Goal: Task Accomplishment & Management: Complete application form

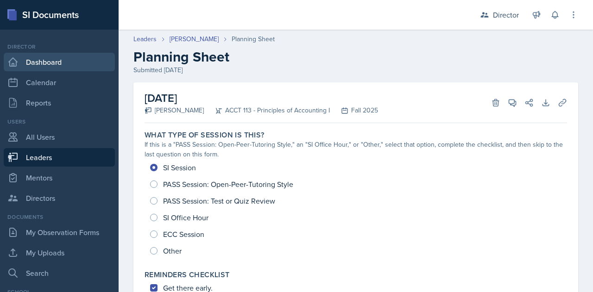
click at [38, 60] on link "Dashboard" at bounding box center [59, 62] width 111 height 19
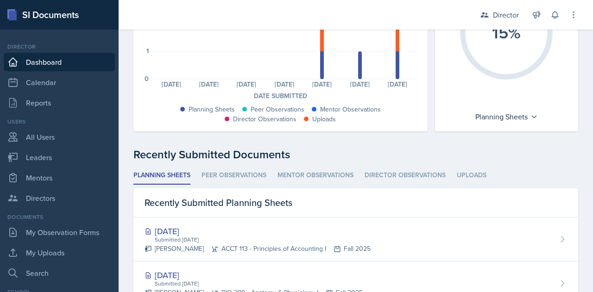
scroll to position [225, 0]
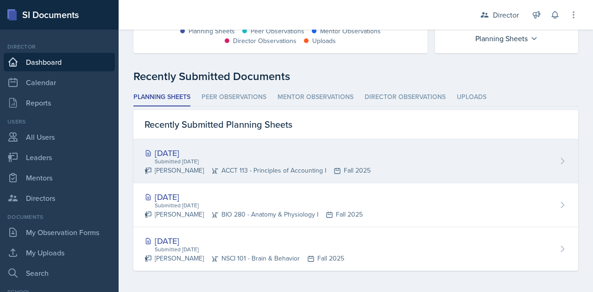
click at [179, 163] on div "Submitted [DATE]" at bounding box center [262, 161] width 217 height 8
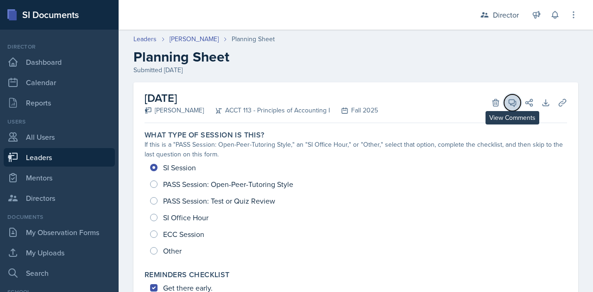
click at [508, 101] on icon at bounding box center [512, 102] width 9 height 9
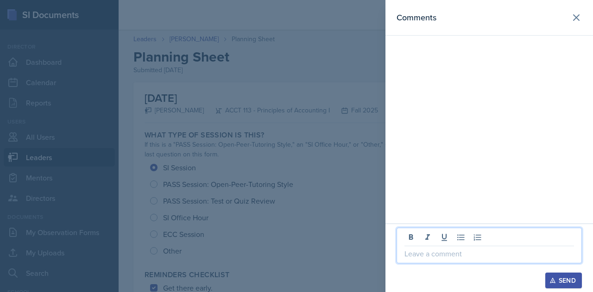
click at [423, 259] on p at bounding box center [489, 253] width 170 height 11
click at [562, 277] on div "Send" at bounding box center [563, 280] width 25 height 7
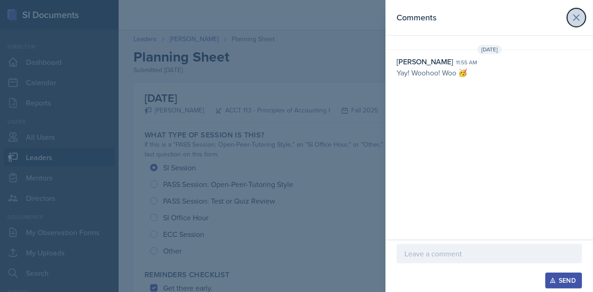
click at [574, 18] on icon at bounding box center [576, 17] width 11 height 11
